Goal: Task Accomplishment & Management: Complete application form

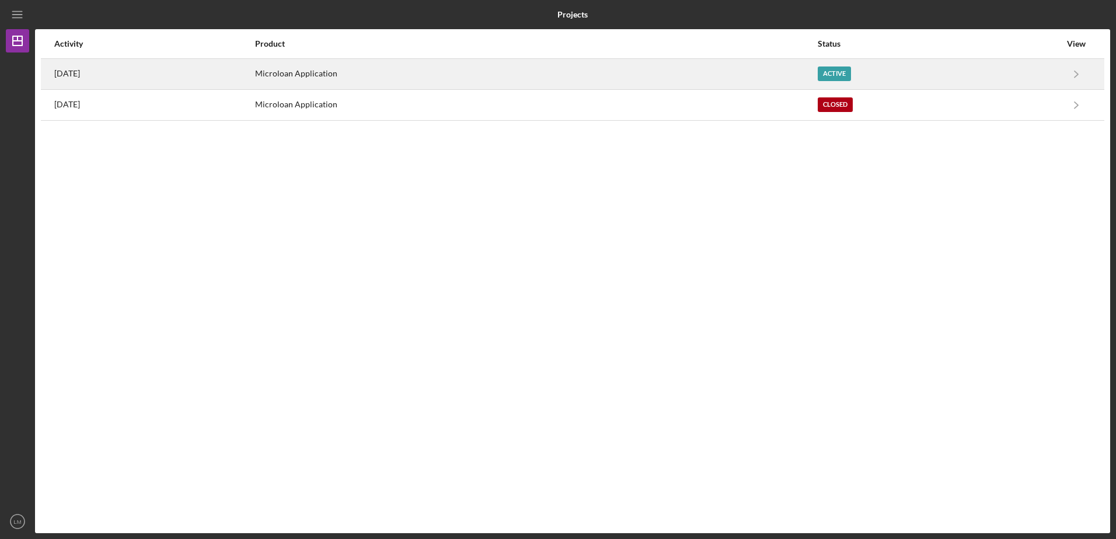
click at [851, 75] on div "Active" at bounding box center [834, 74] width 33 height 15
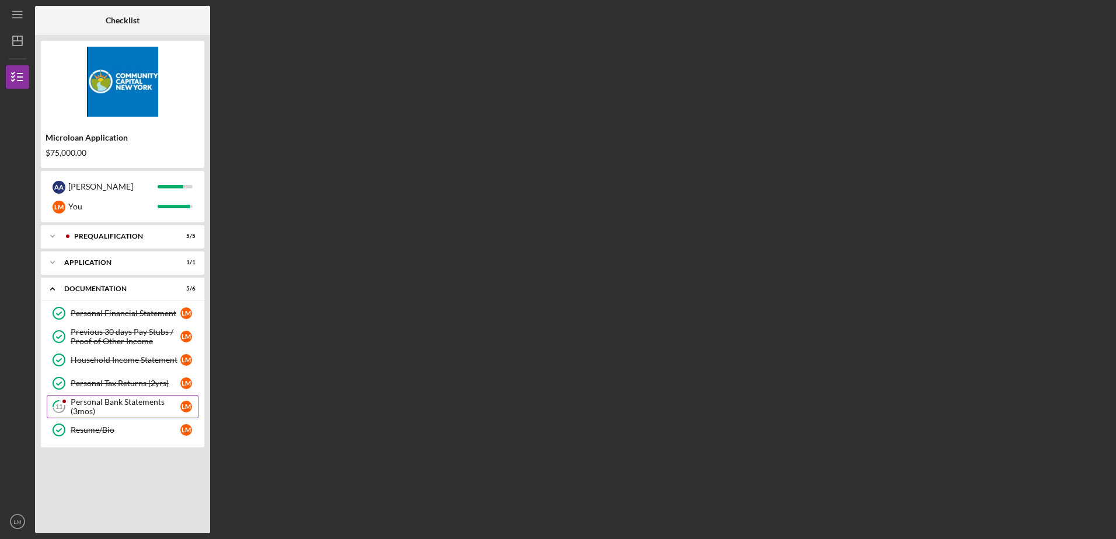
click at [110, 405] on div "Personal Bank Statements (3mos)" at bounding box center [126, 407] width 110 height 19
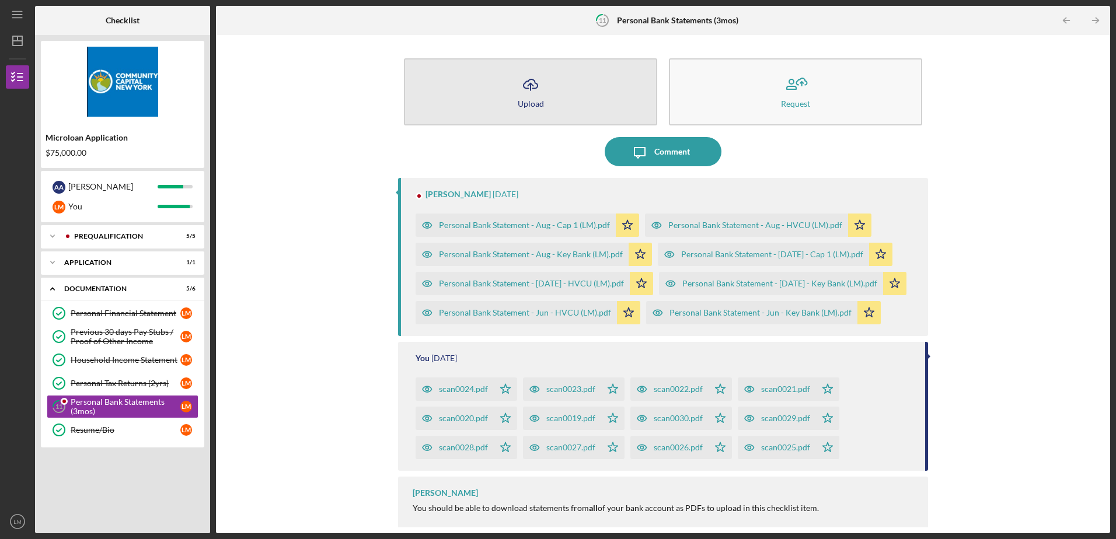
click at [525, 101] on div "Upload" at bounding box center [531, 103] width 26 height 9
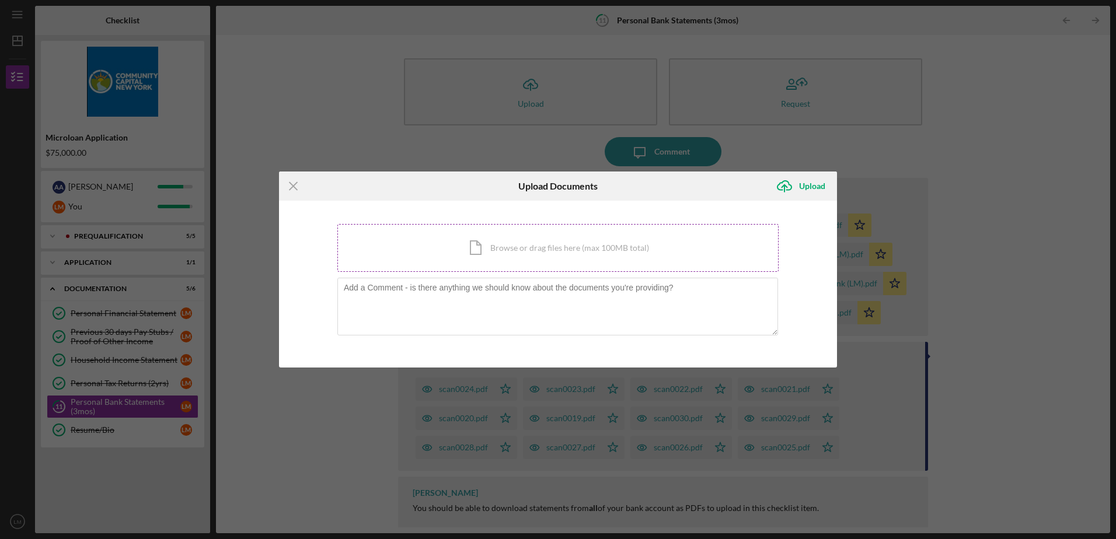
click at [495, 247] on div "Icon/Document Browse or drag files here (max 100MB total) Tap to choose files o…" at bounding box center [557, 248] width 441 height 48
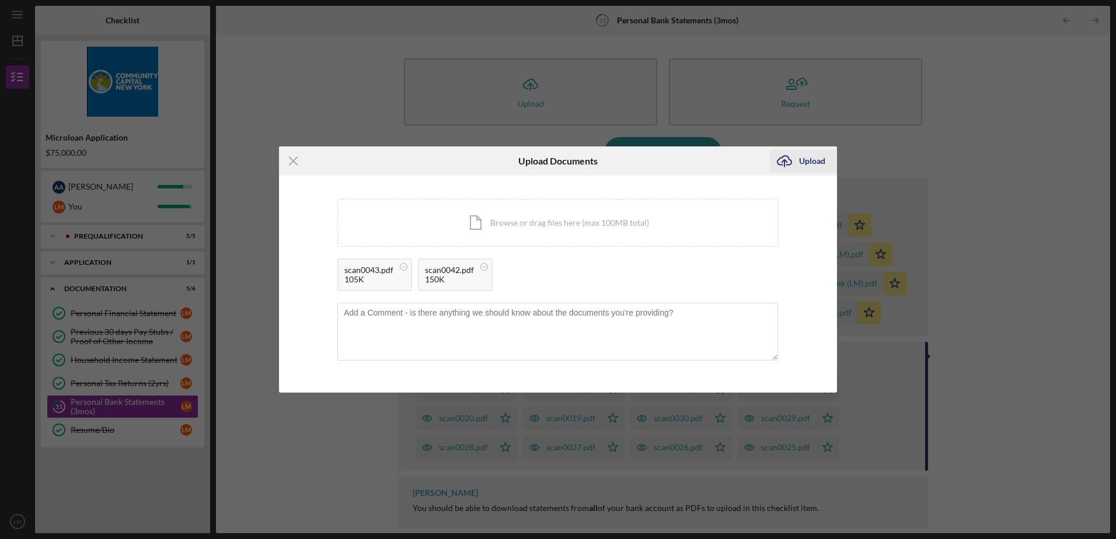
click at [811, 162] on div "Upload" at bounding box center [812, 160] width 26 height 23
